Goal: Task Accomplishment & Management: Use online tool/utility

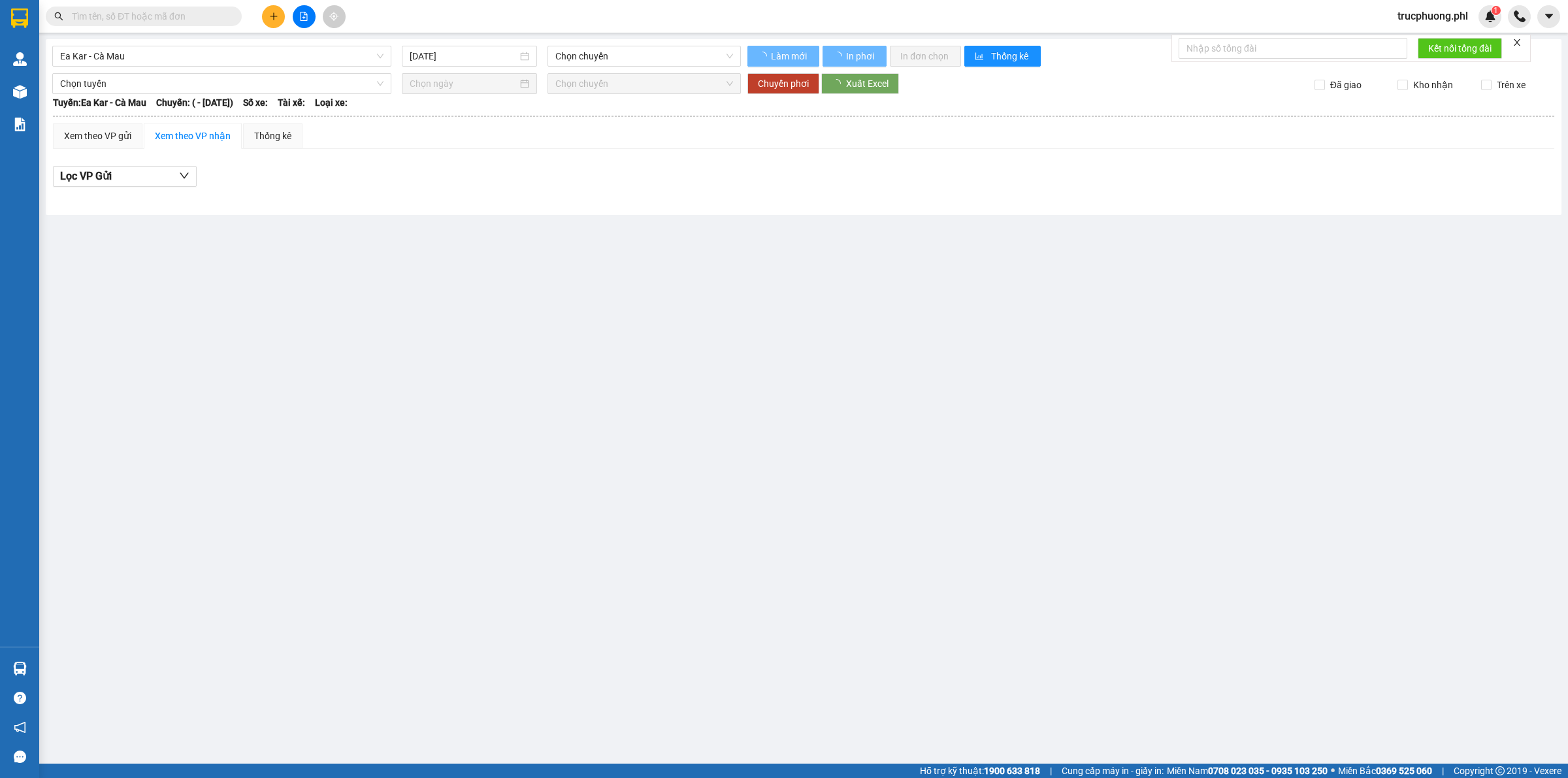
type input "[DATE]"
click at [135, 21] on input "text" at bounding box center [149, 16] width 154 height 14
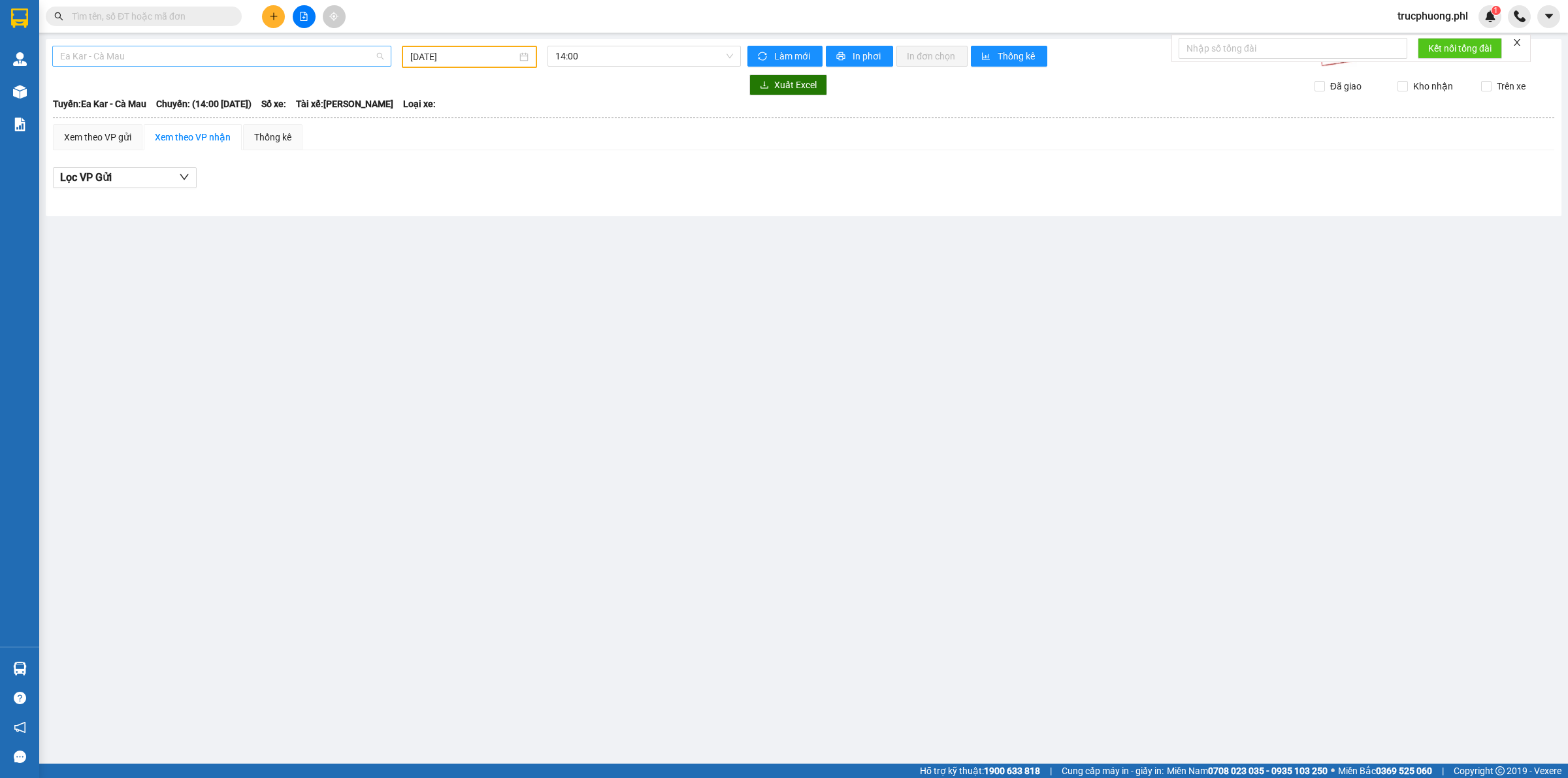
click at [134, 56] on span "Ea Kar - Cà Mau" at bounding box center [222, 56] width 324 height 20
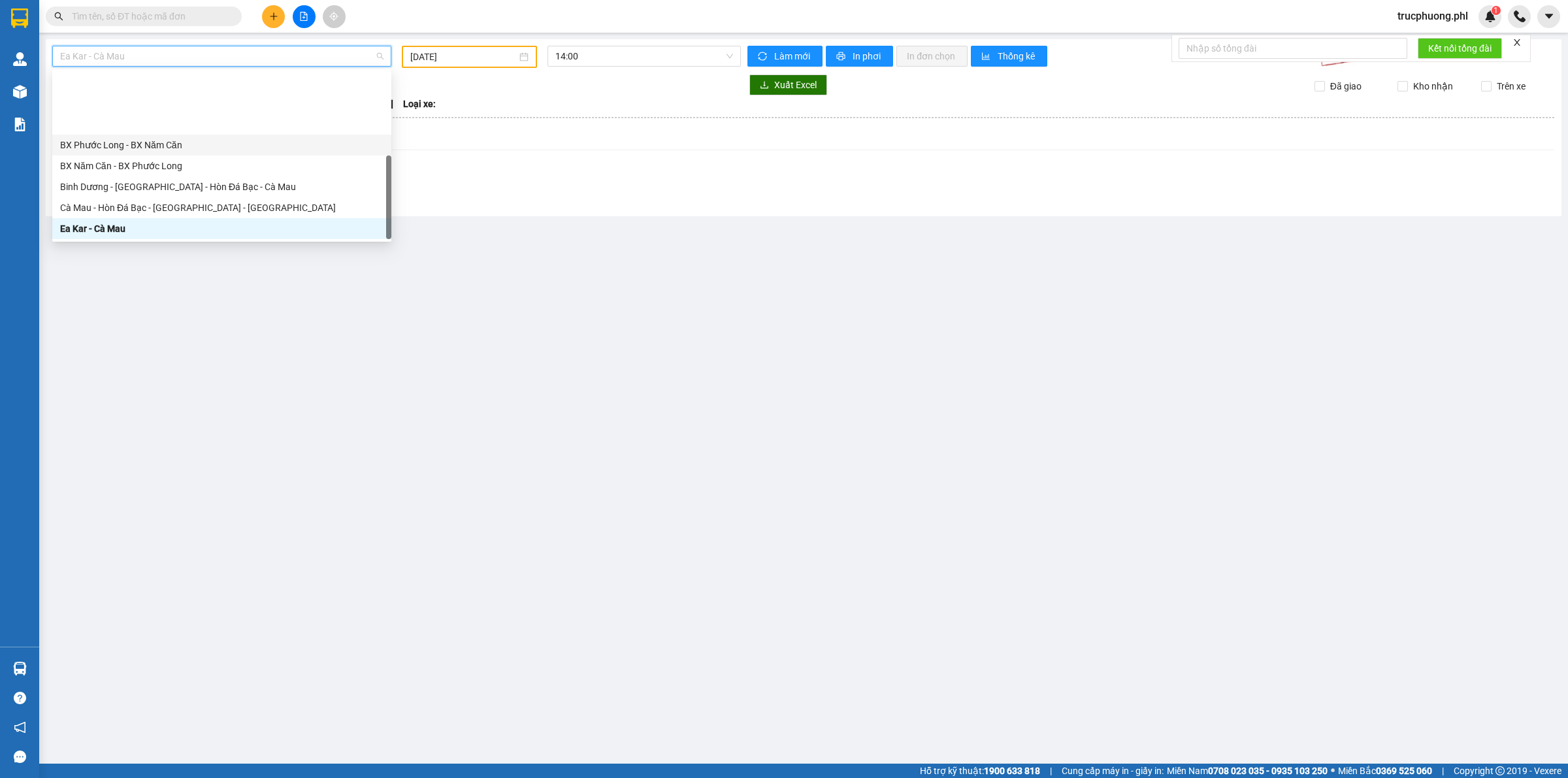
scroll to position [104, 0]
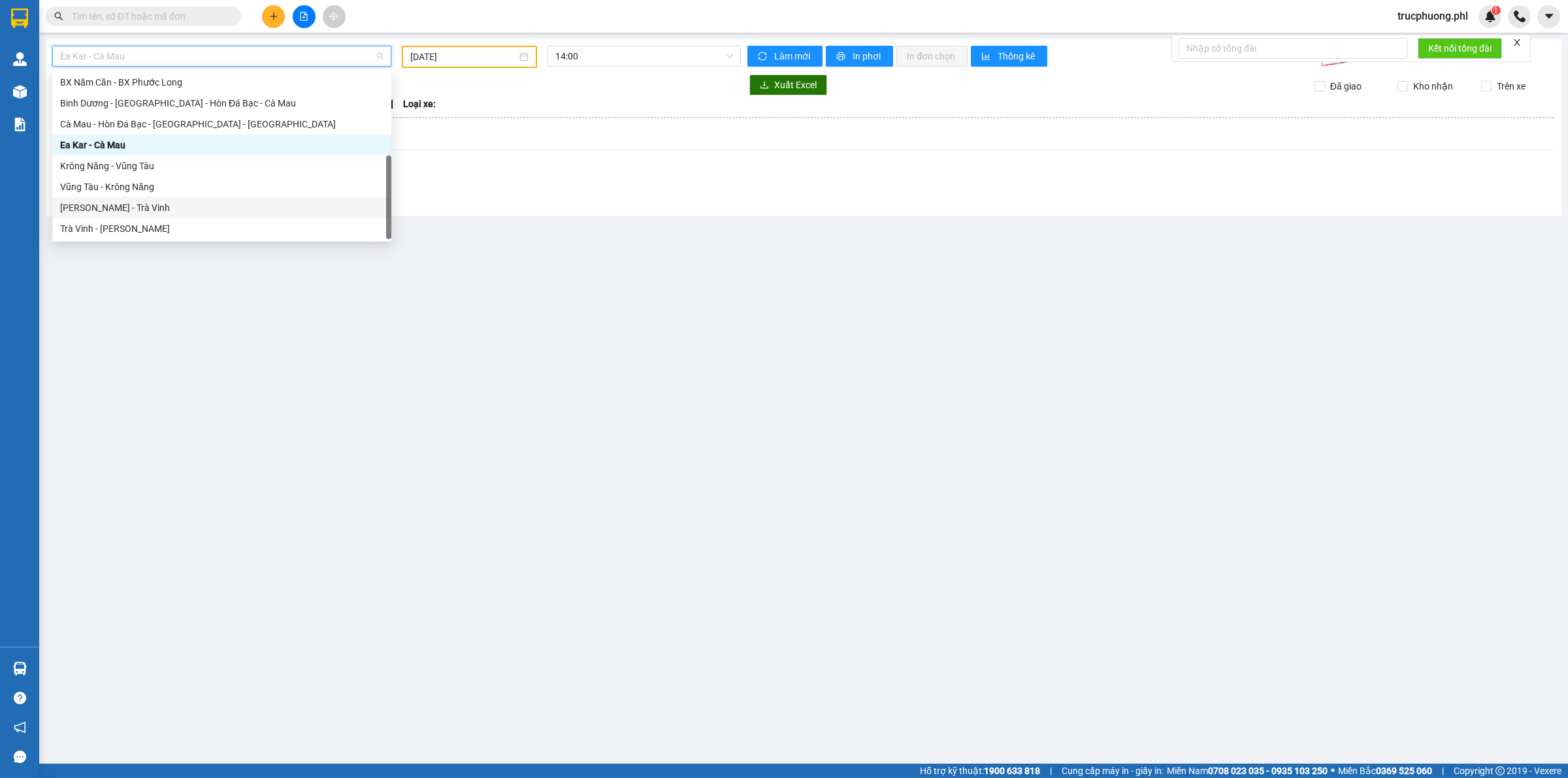
click at [107, 210] on div "[PERSON_NAME] - Trà Vinh" at bounding box center [222, 207] width 324 height 14
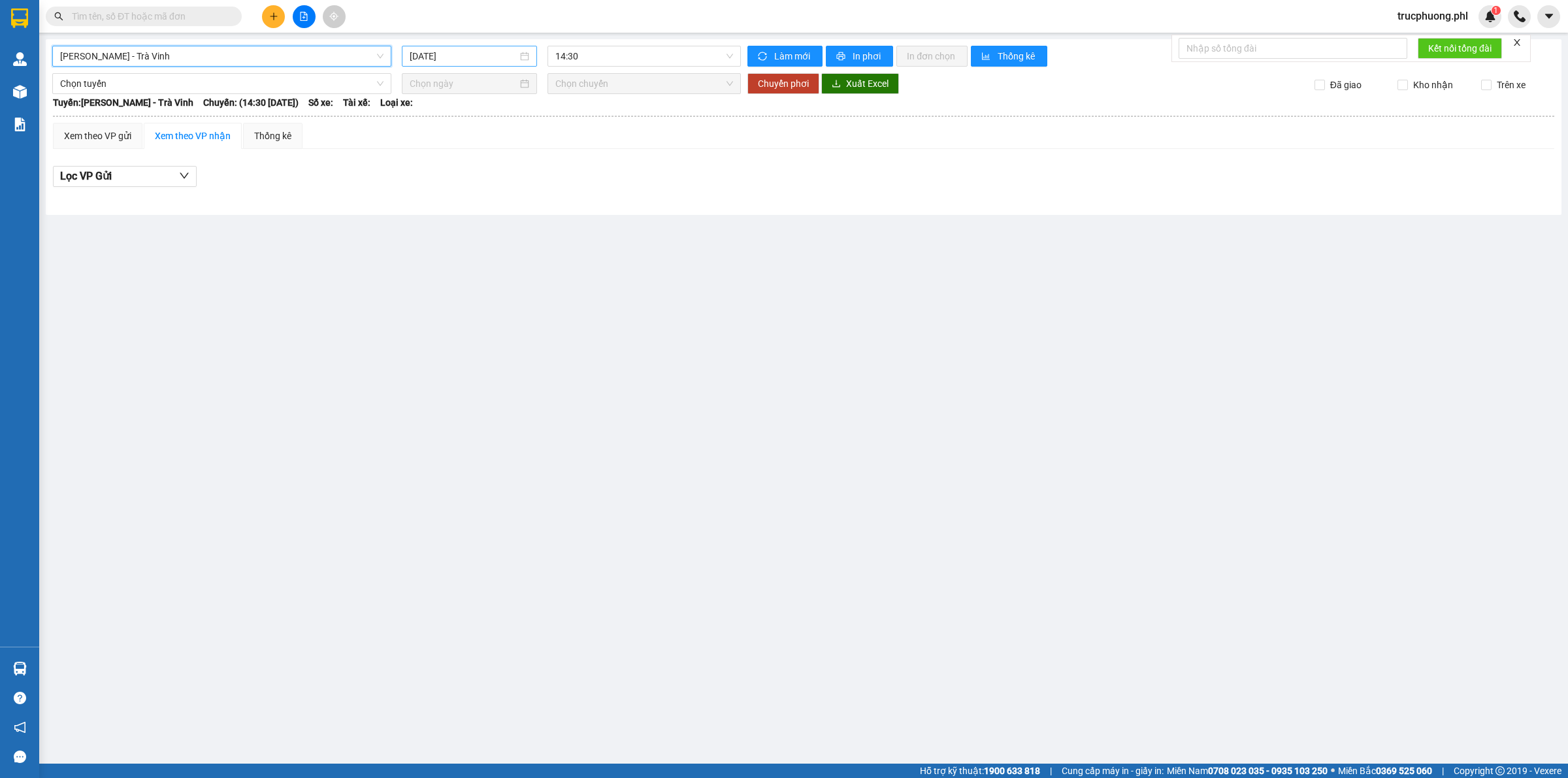
click at [490, 58] on input "[DATE]" at bounding box center [464, 56] width 108 height 14
click at [446, 168] on div "13" at bounding box center [445, 171] width 16 height 16
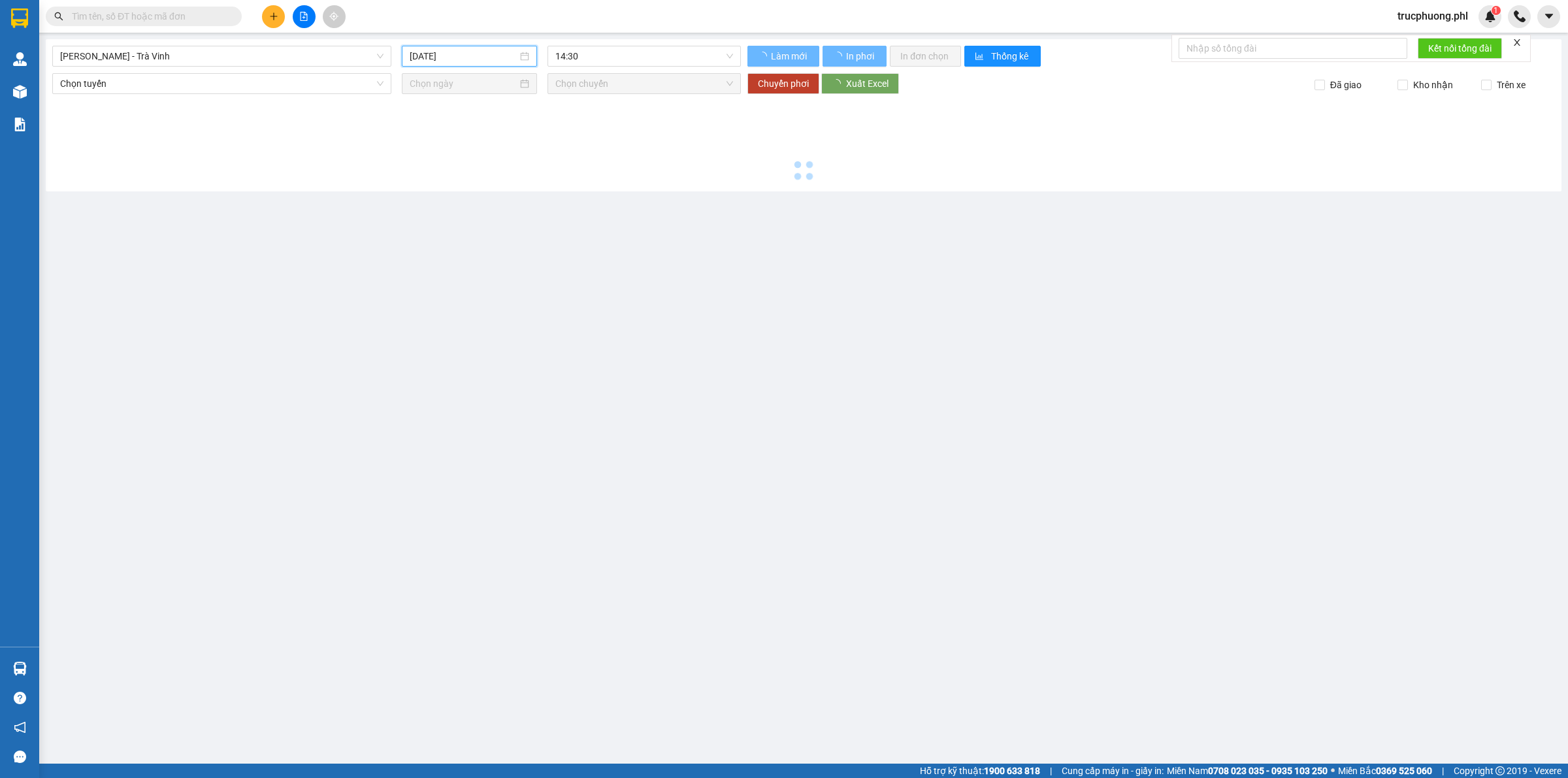
type input "[DATE]"
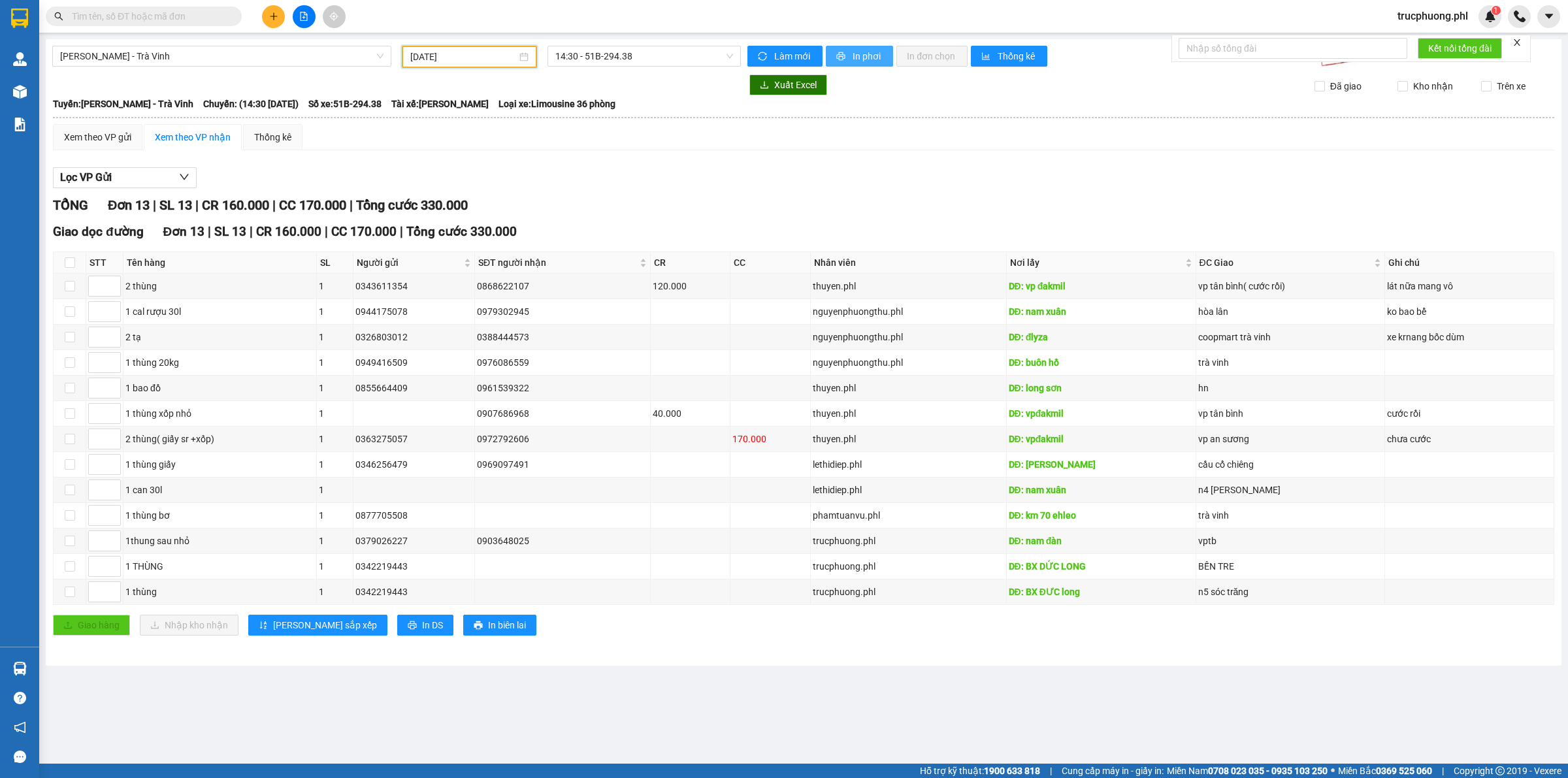
click at [858, 52] on span "In phơi" at bounding box center [868, 56] width 30 height 14
click at [208, 62] on span "[PERSON_NAME] - Trà Vinh" at bounding box center [222, 56] width 324 height 20
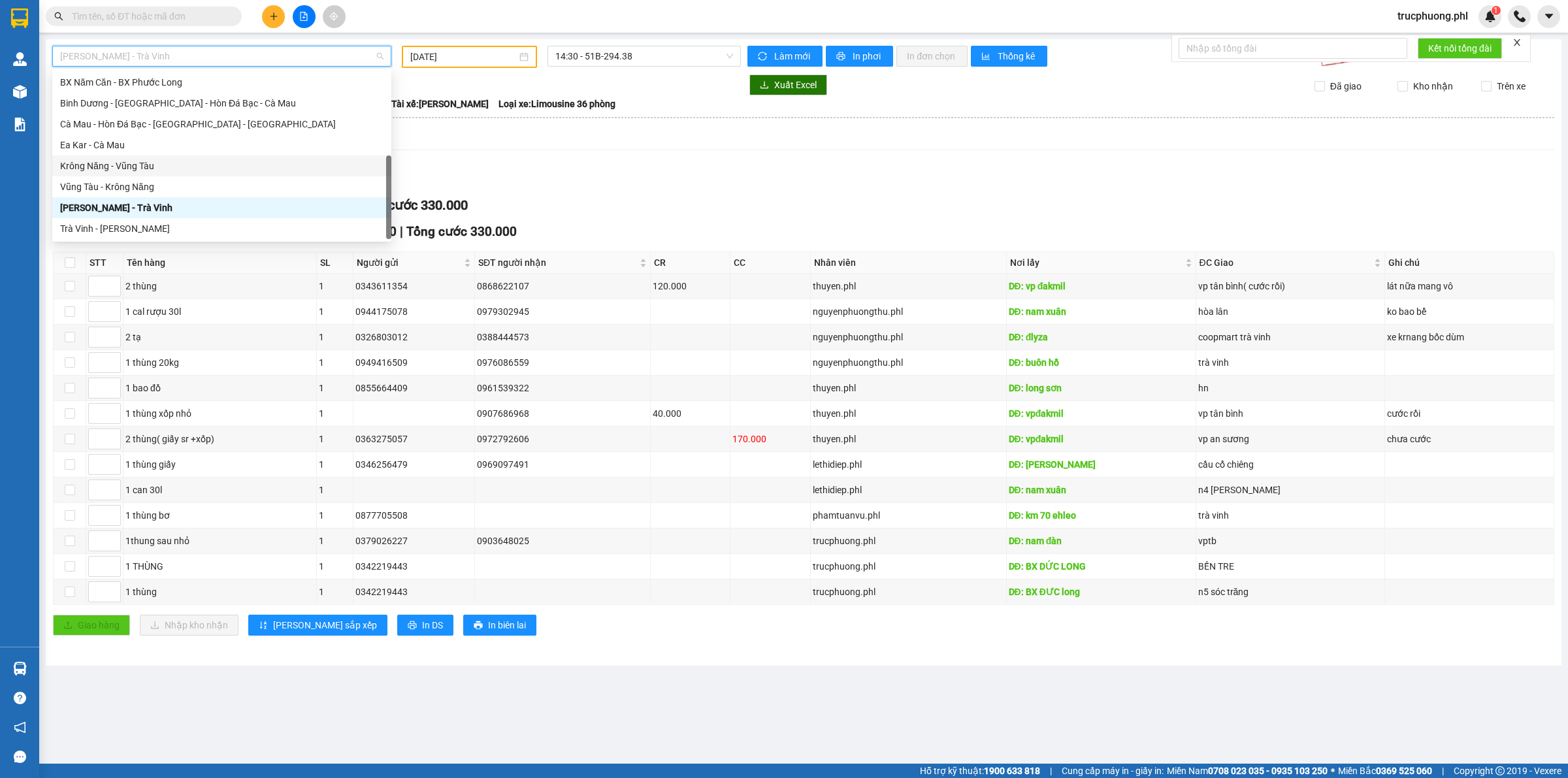
click at [128, 160] on div "Krông Năng - Vũng Tàu" at bounding box center [222, 166] width 324 height 14
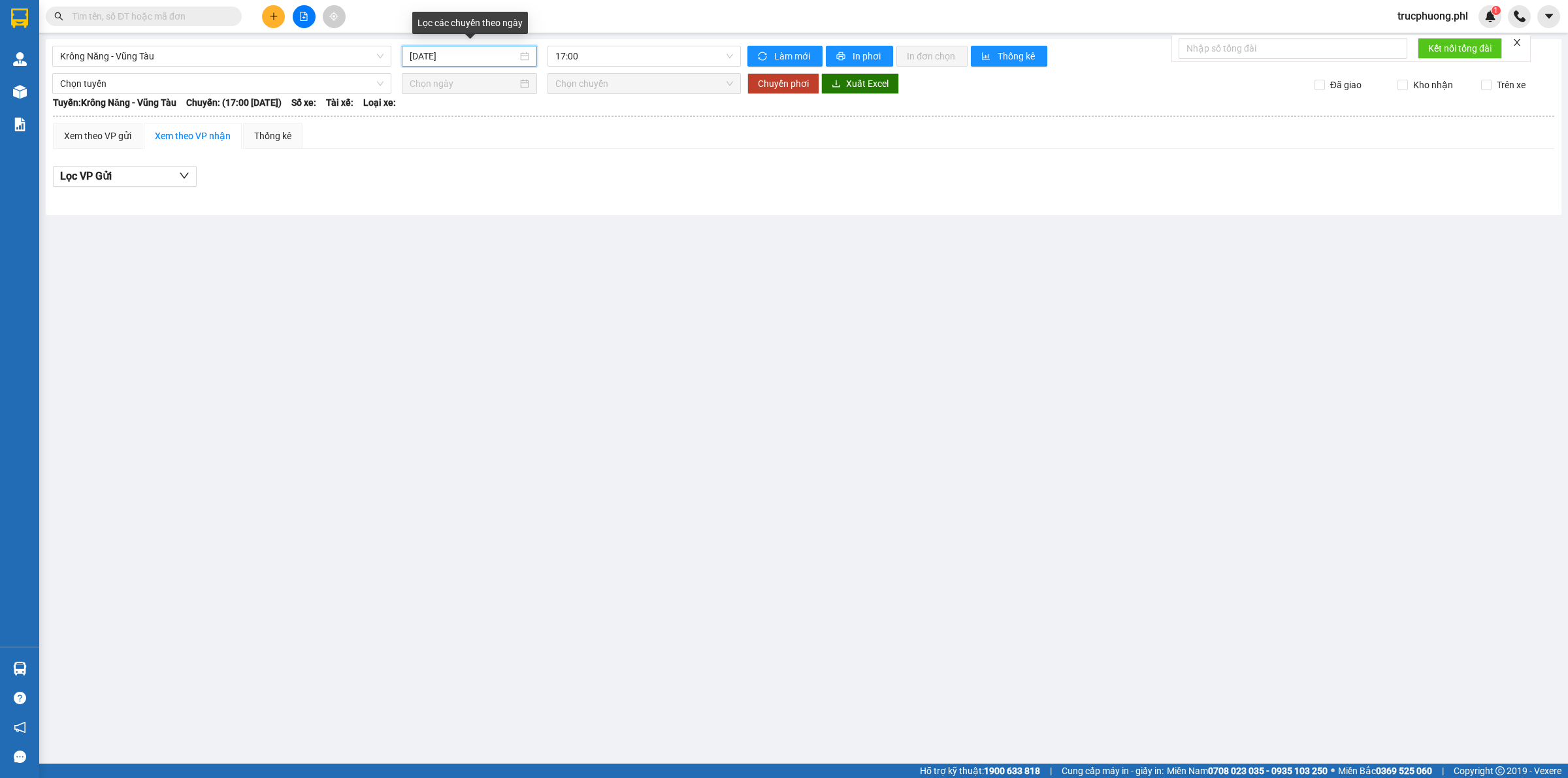
click at [432, 49] on input "[DATE]" at bounding box center [464, 56] width 108 height 14
click at [449, 173] on div "13" at bounding box center [445, 171] width 16 height 16
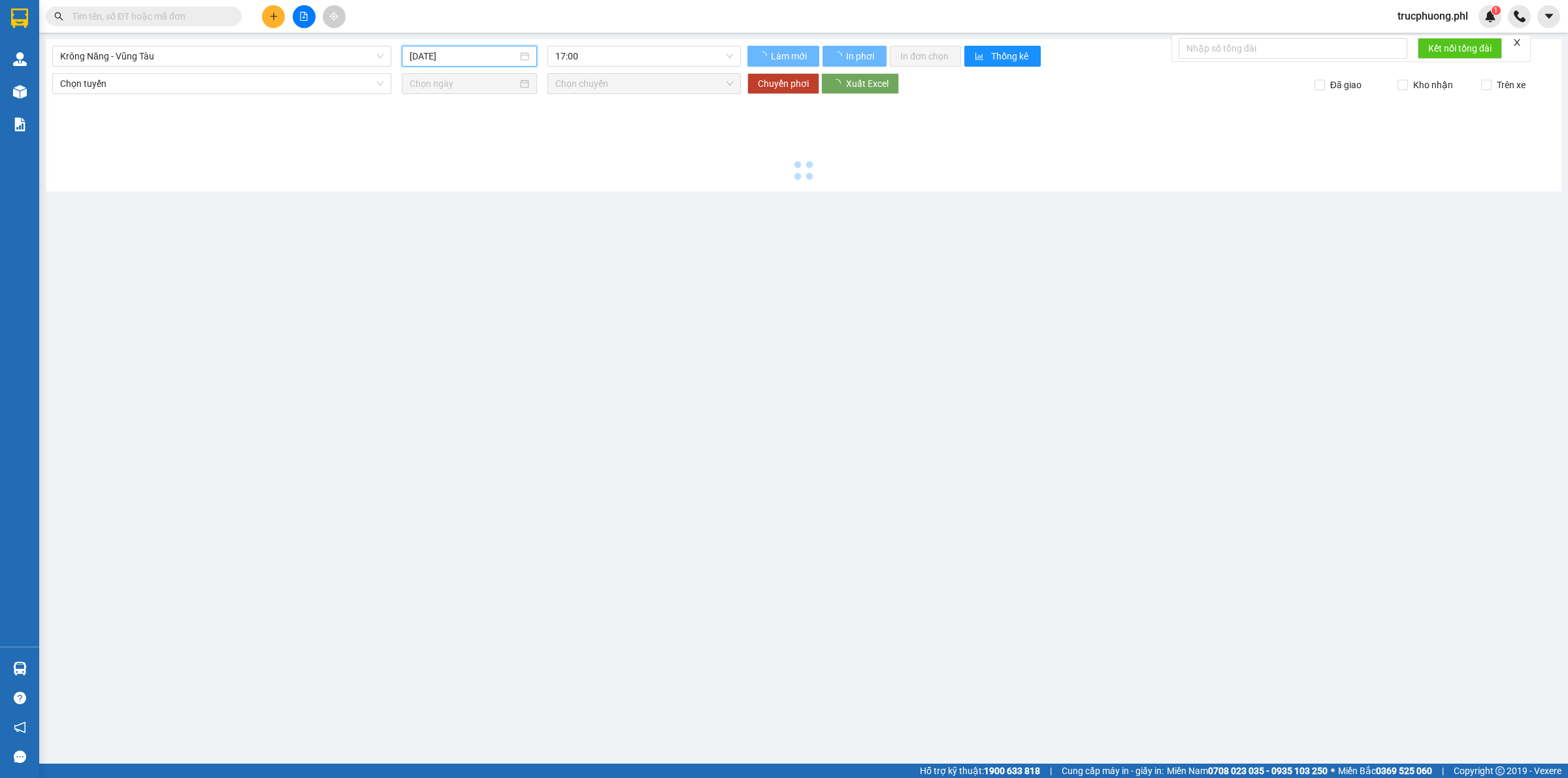
type input "[DATE]"
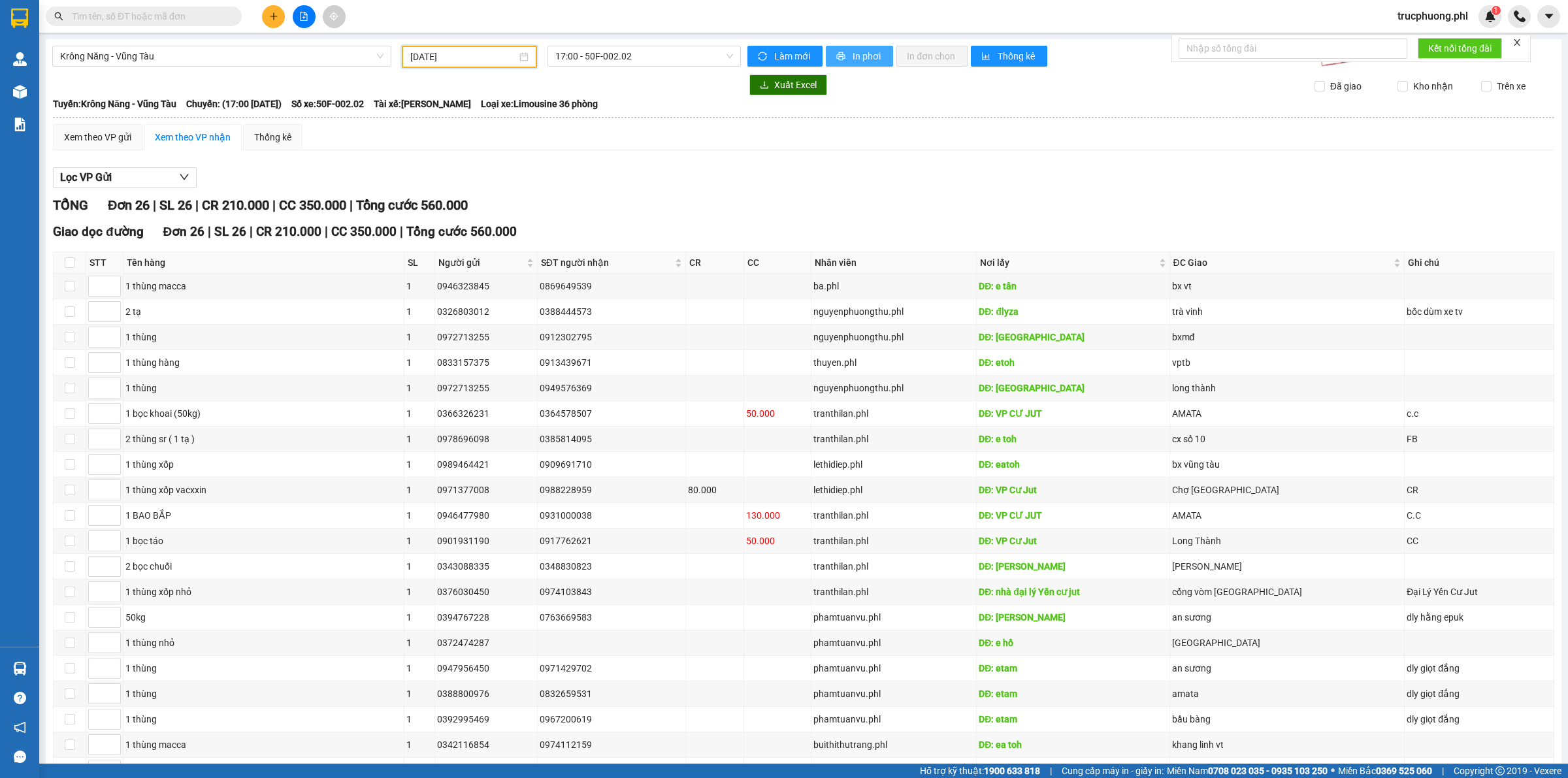
click at [847, 46] on button "In phơi" at bounding box center [859, 56] width 67 height 21
